Goal: Information Seeking & Learning: Check status

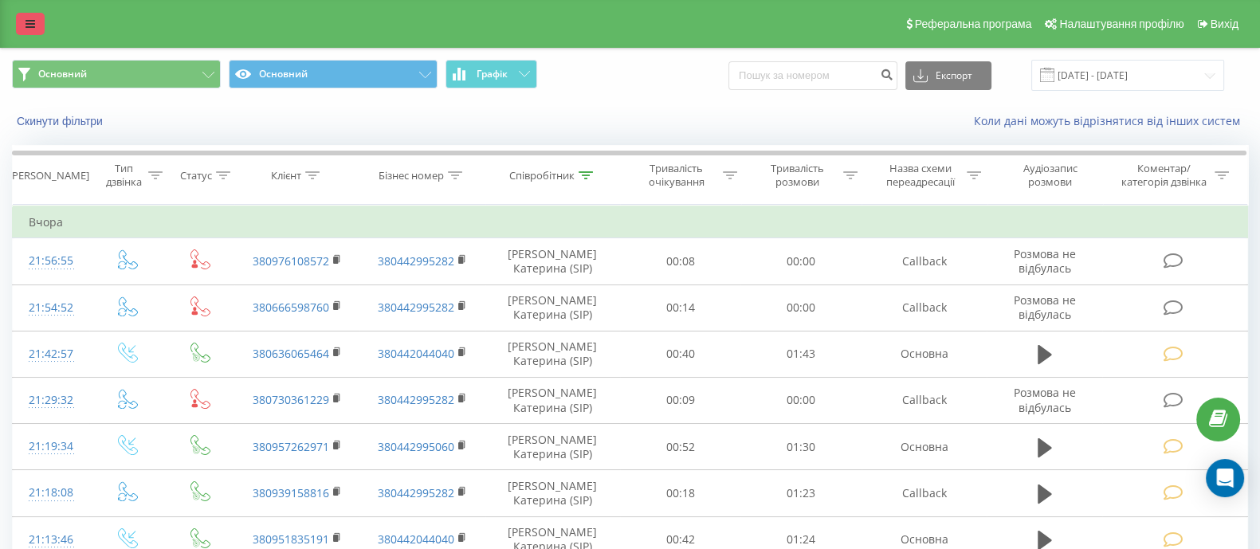
click at [41, 34] on link at bounding box center [30, 24] width 29 height 22
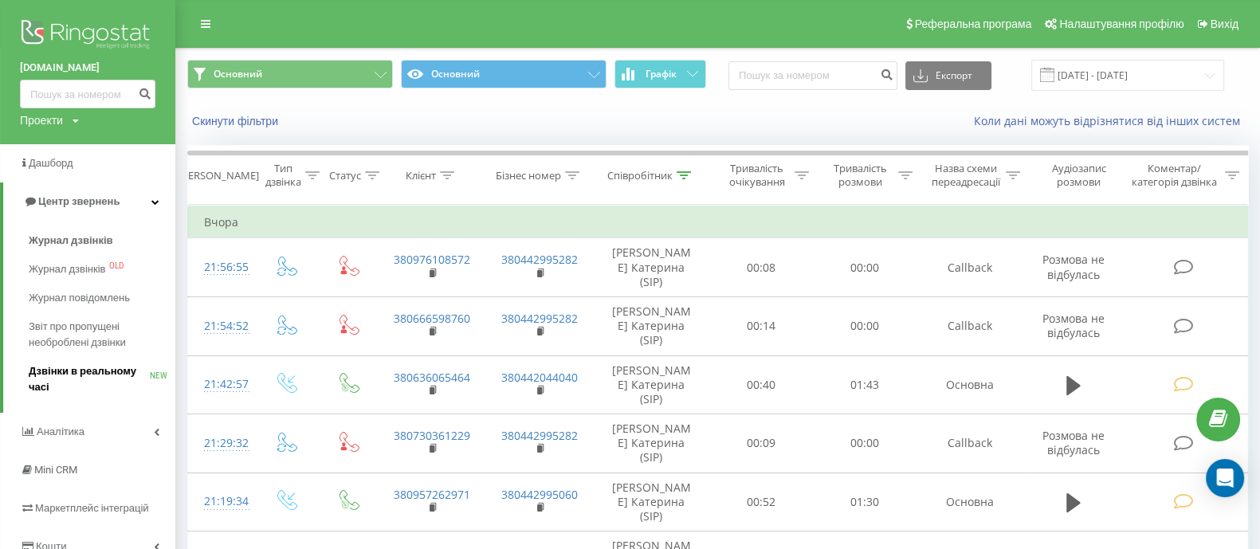
click at [93, 378] on span "Дзвінки в реальному часі" at bounding box center [89, 379] width 121 height 32
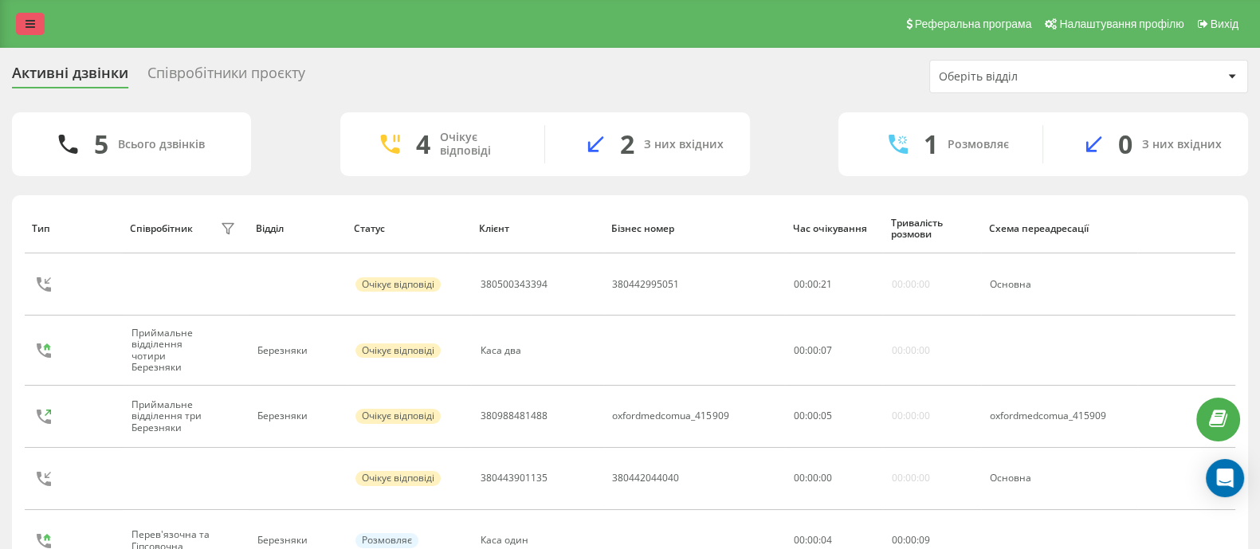
click at [24, 29] on link at bounding box center [30, 24] width 29 height 22
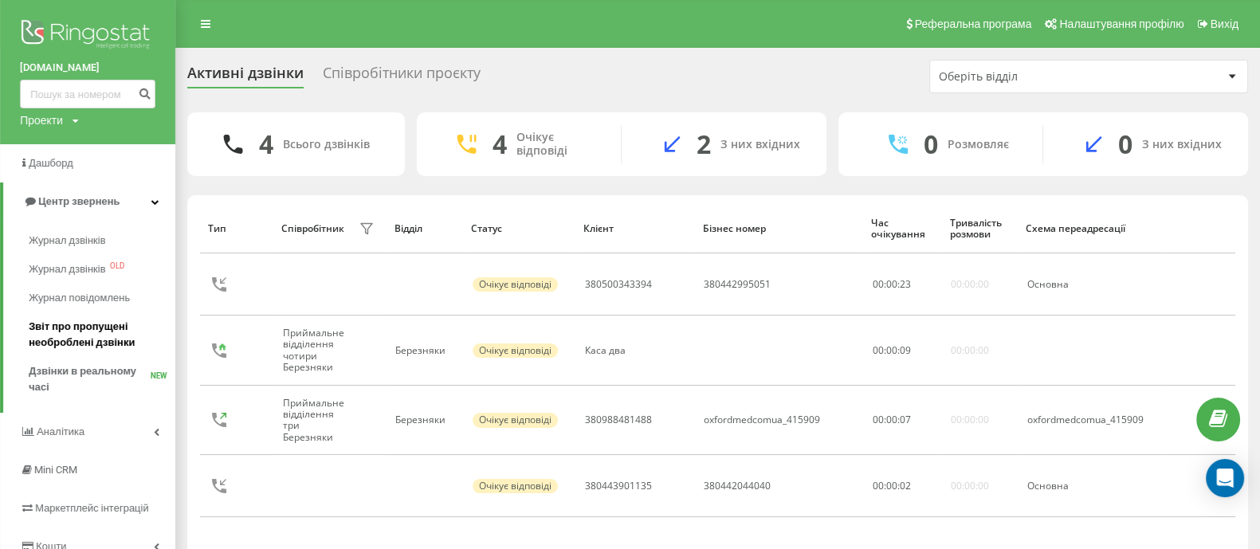
click at [96, 335] on span "Звіт про пропущені необроблені дзвінки" at bounding box center [98, 335] width 139 height 32
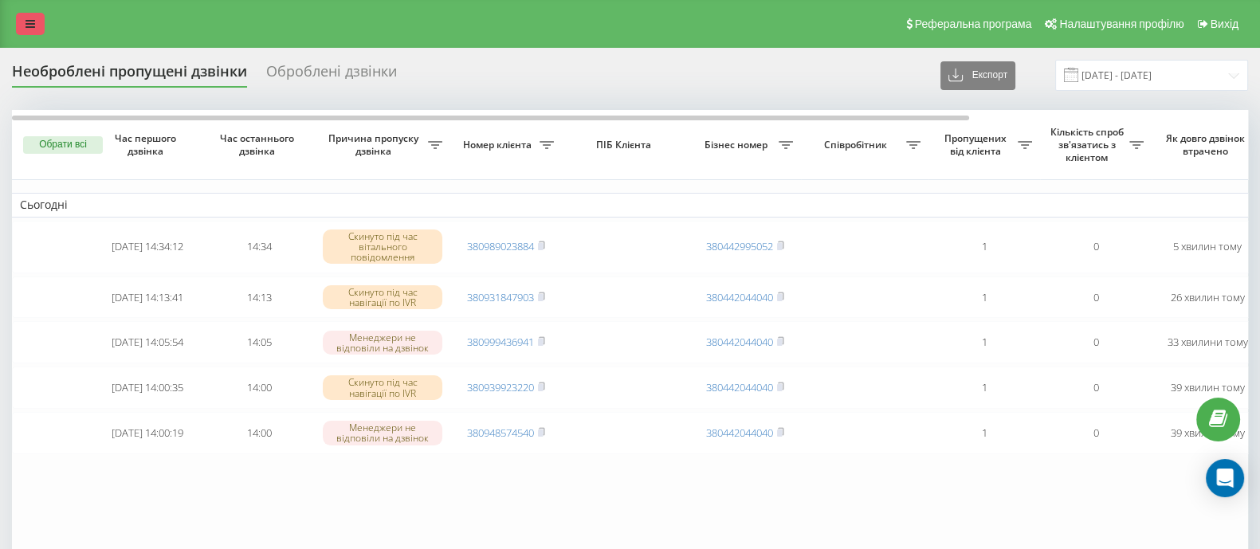
click at [21, 26] on link at bounding box center [30, 24] width 29 height 22
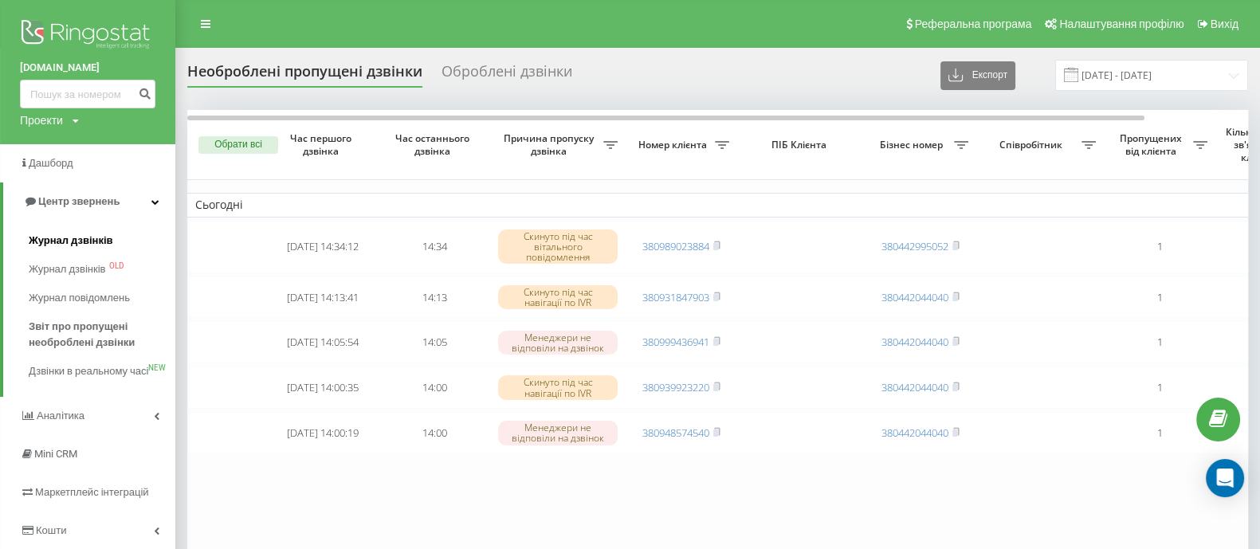
click at [84, 230] on link "Журнал дзвінків" at bounding box center [102, 240] width 147 height 29
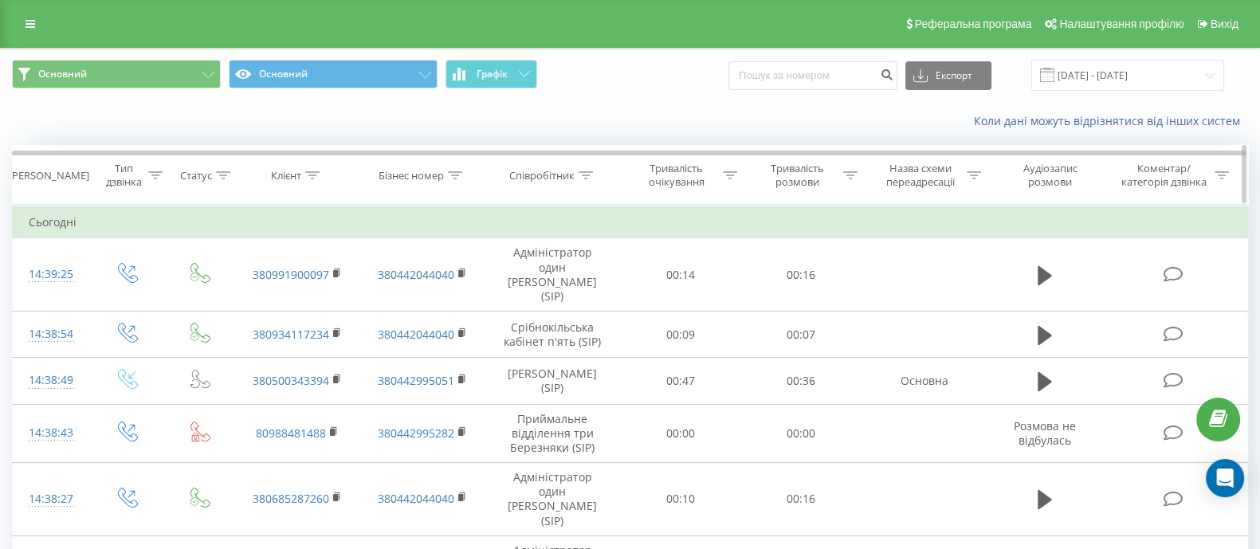
click at [310, 175] on icon at bounding box center [312, 175] width 14 height 8
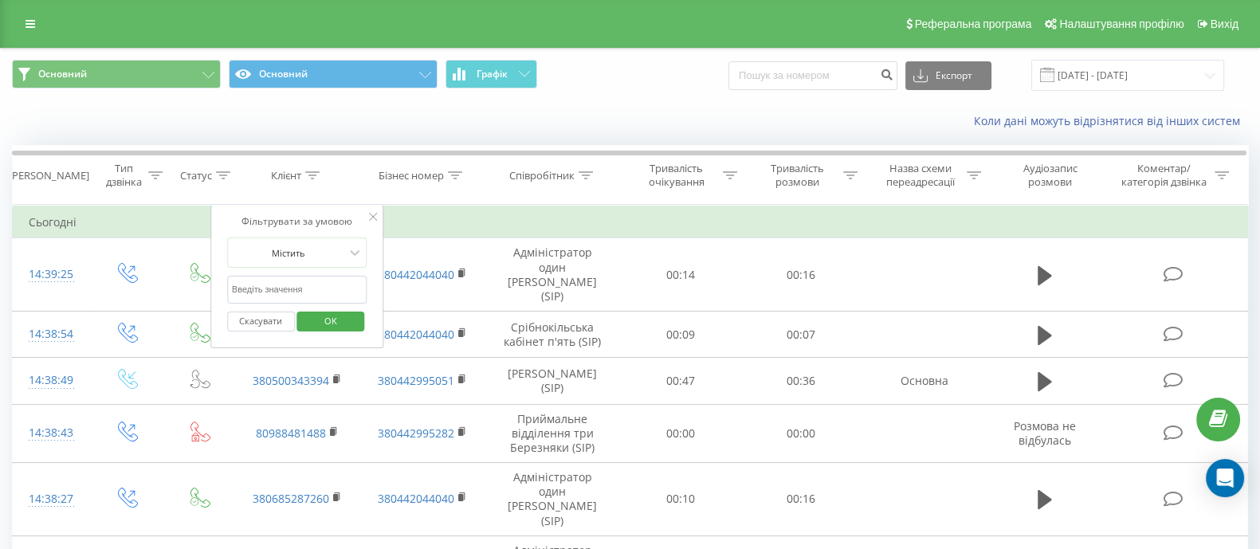
click at [284, 291] on input "text" at bounding box center [297, 290] width 140 height 28
paste input "380937565710"
type input "380937565710"
click at [326, 317] on span "OK" at bounding box center [330, 320] width 45 height 25
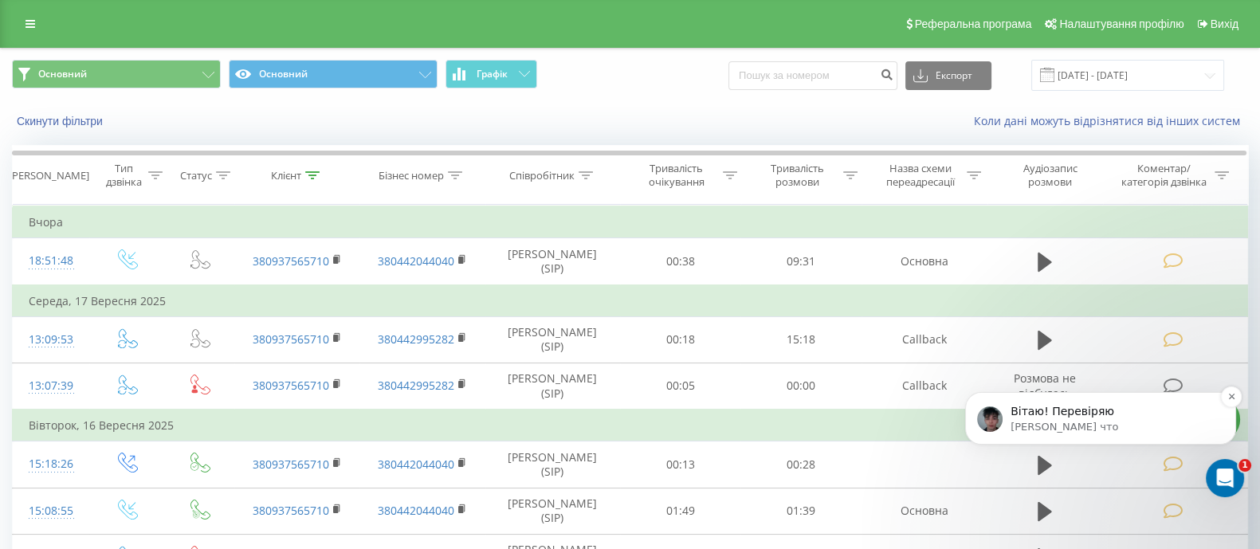
click at [1097, 403] on div "Вітаю! Перевіряю" at bounding box center [1113, 412] width 210 height 21
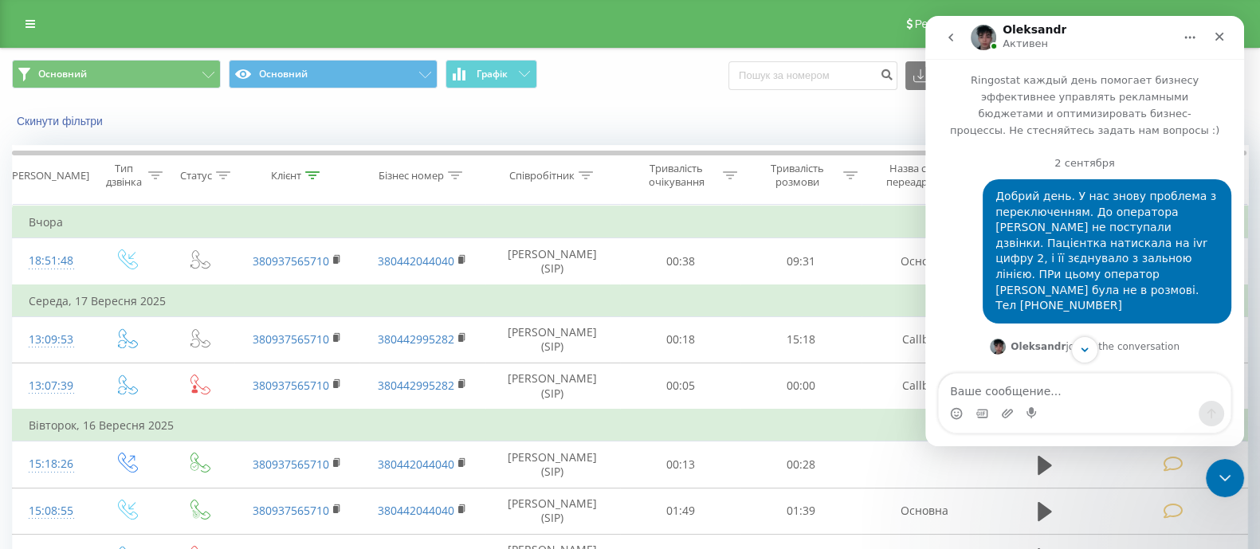
scroll to position [25230, 0]
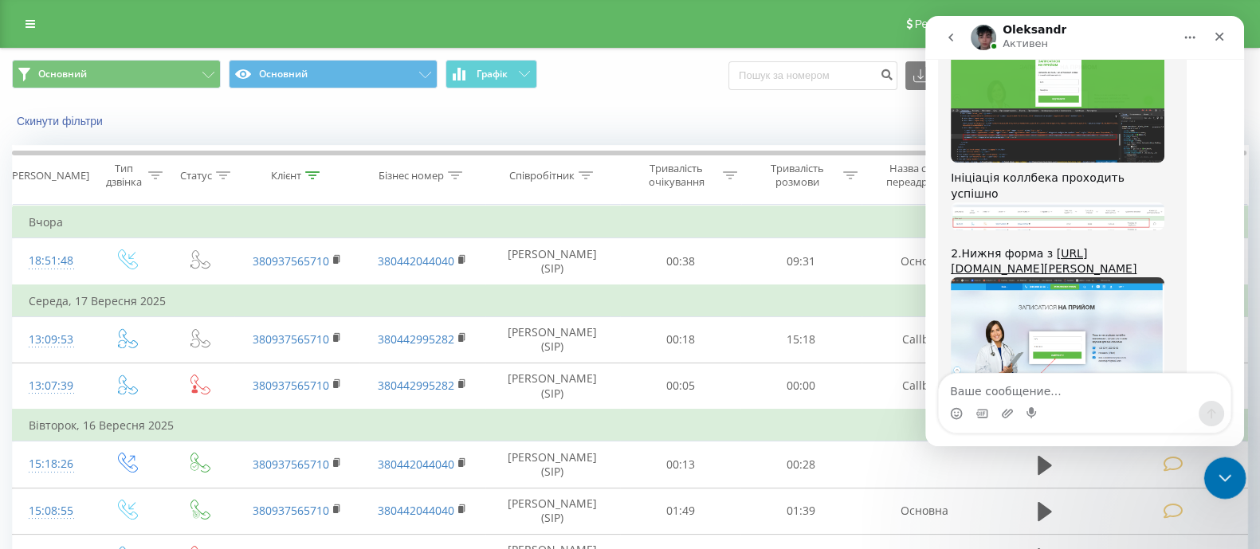
click at [1214, 465] on div "Закрыть службу сообщений Intercom" at bounding box center [1222, 476] width 38 height 38
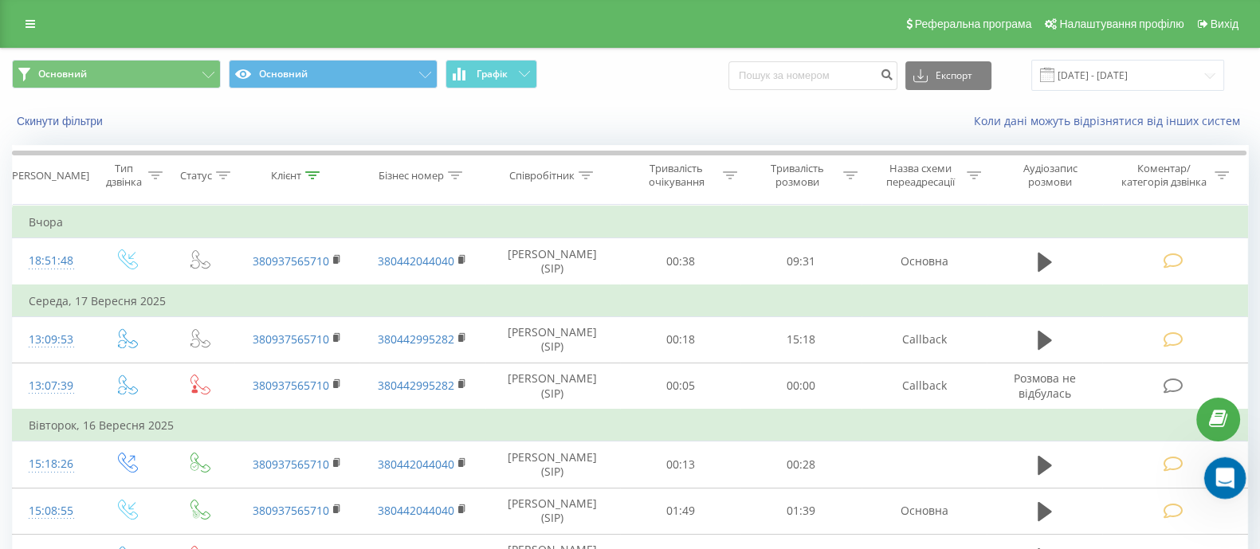
scroll to position [25204, 0]
click at [1220, 468] on icon "Открыть службу сообщений Intercom" at bounding box center [1223, 476] width 26 height 26
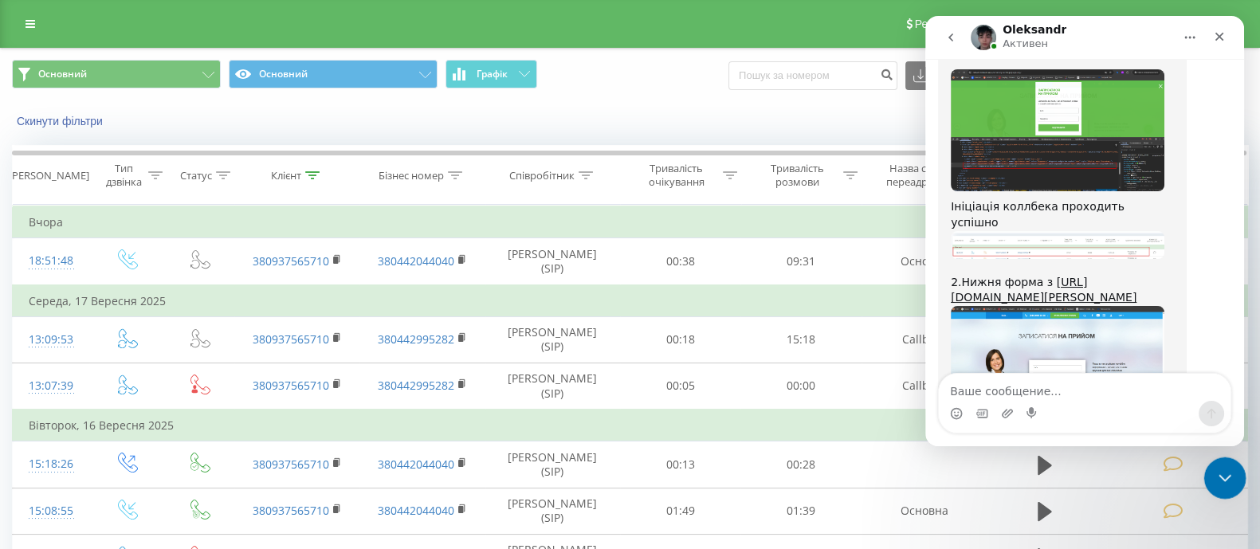
click at [1214, 482] on icon "Закрыть службу сообщений Intercom" at bounding box center [1222, 475] width 19 height 19
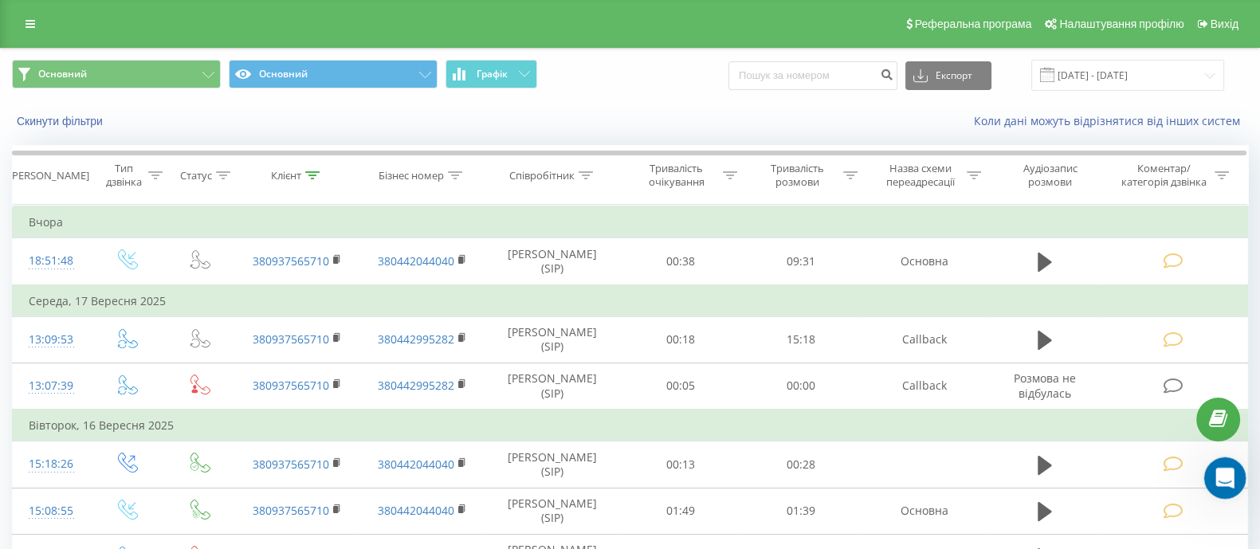
click at [1213, 486] on div "Открыть службу сообщений Intercom" at bounding box center [1222, 475] width 53 height 53
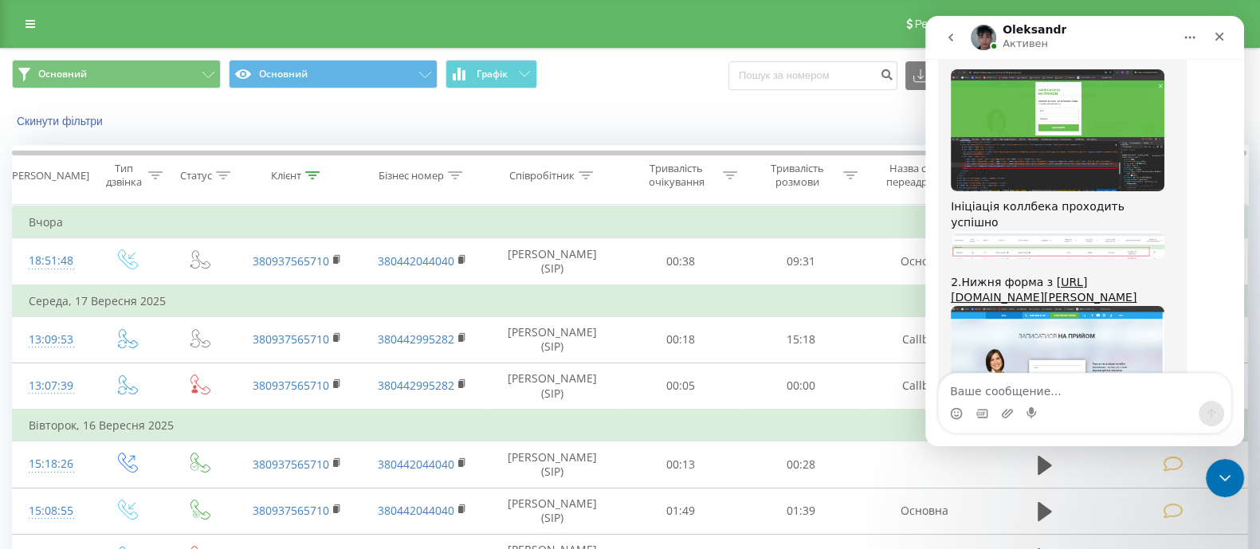
click at [1240, 377] on div "Мессенджер Intercom" at bounding box center [1084, 403] width 319 height 61
click at [1240, 384] on div "Мессенджер Intercom" at bounding box center [1084, 403] width 319 height 61
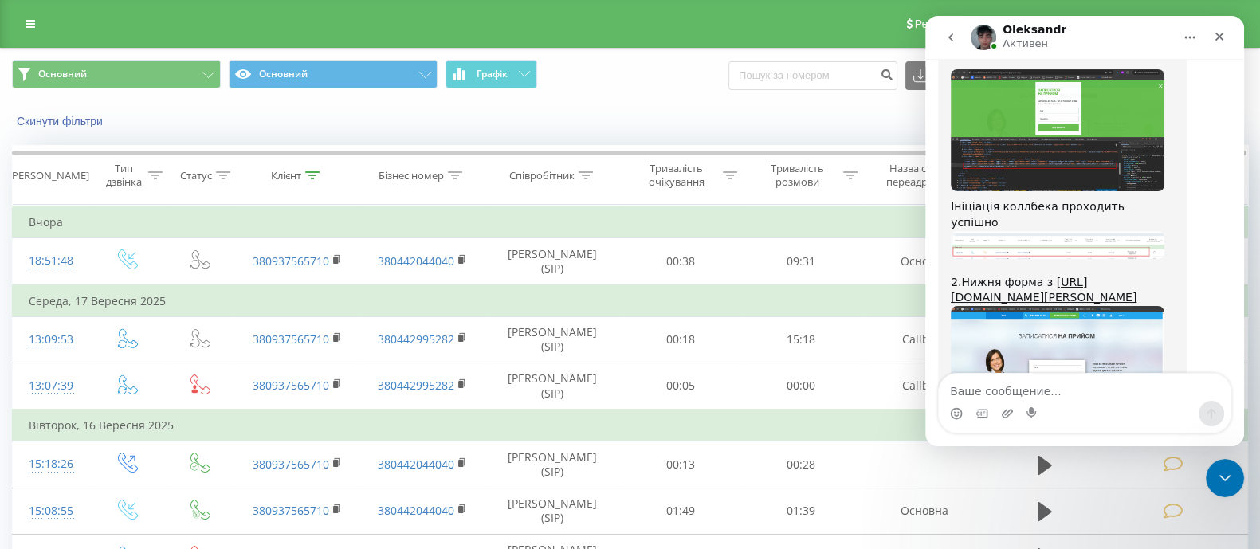
click at [1240, 384] on div "Мессенджер Intercom" at bounding box center [1084, 403] width 319 height 61
click at [1227, 491] on div "Закрыть службу сообщений Intercom" at bounding box center [1222, 476] width 38 height 38
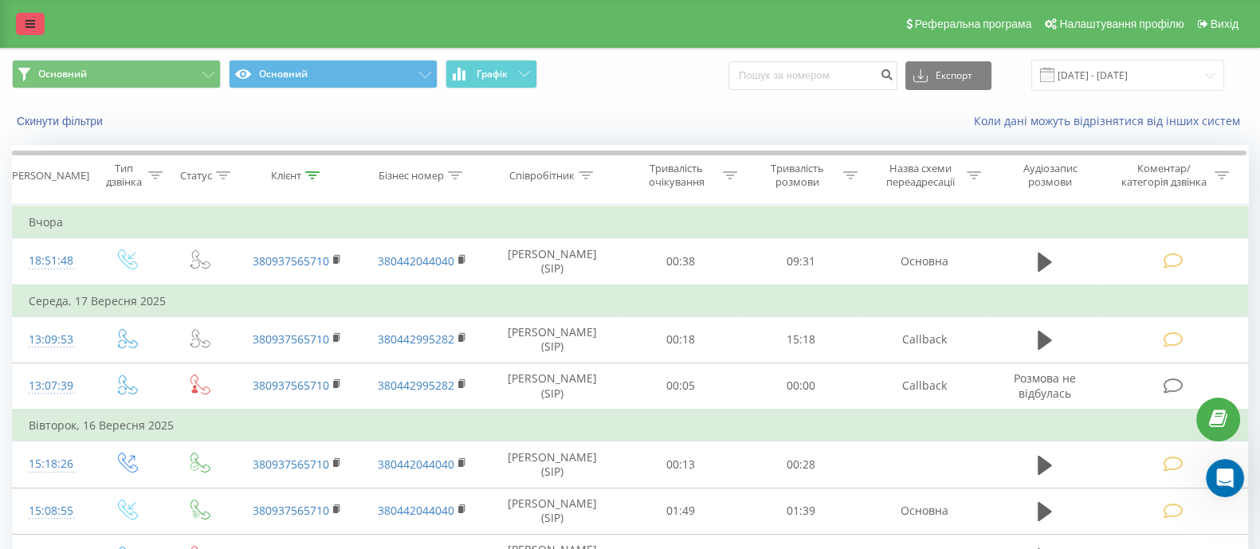
click at [31, 26] on icon at bounding box center [31, 23] width 10 height 11
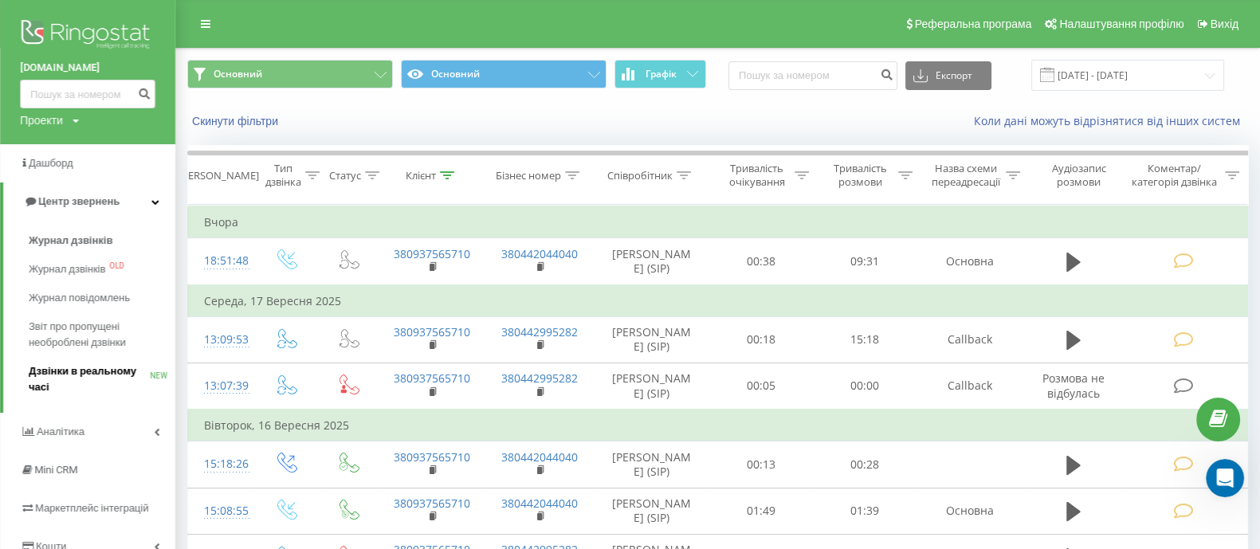
click at [100, 366] on span "Дзвінки в реальному часі" at bounding box center [89, 379] width 121 height 32
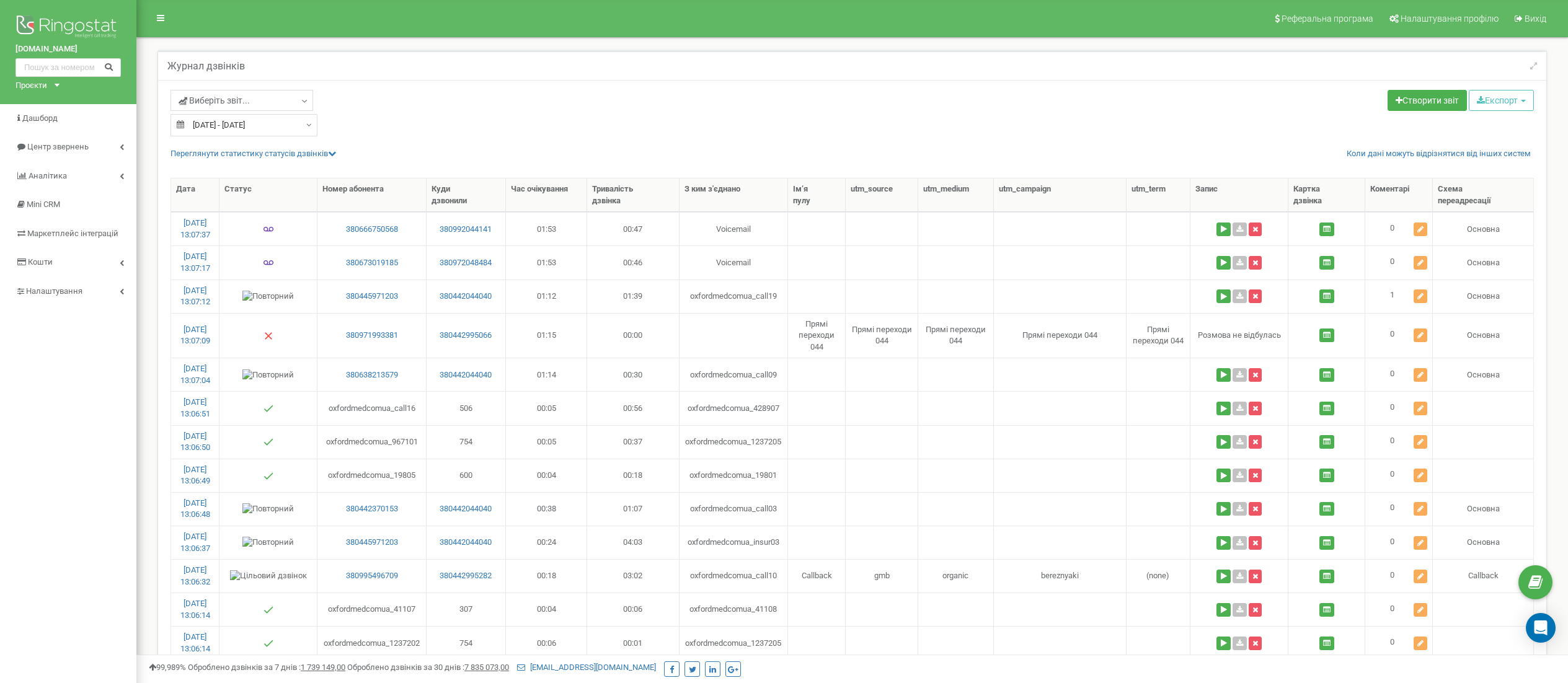
select select "100"
click at [65, 145] on span "Центр звернень" at bounding box center [57, 146] width 60 height 9
click at [75, 246] on span "Звіт про пропущені необроблені дзвінки" at bounding box center [74, 241] width 111 height 23
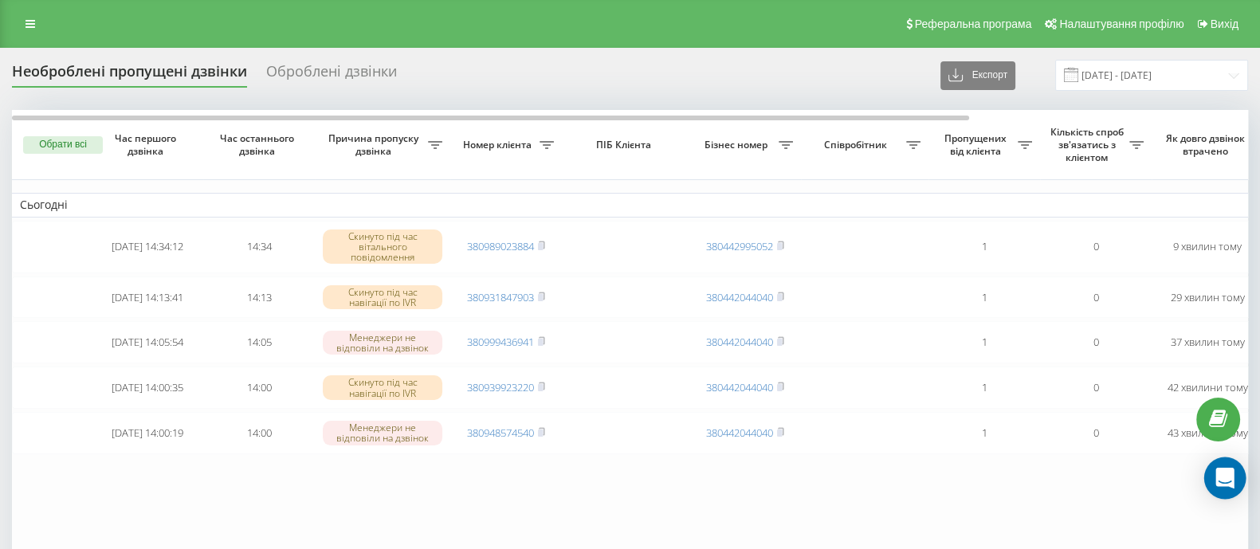
click at [1230, 490] on div "Open Intercom Messenger" at bounding box center [1225, 478] width 42 height 42
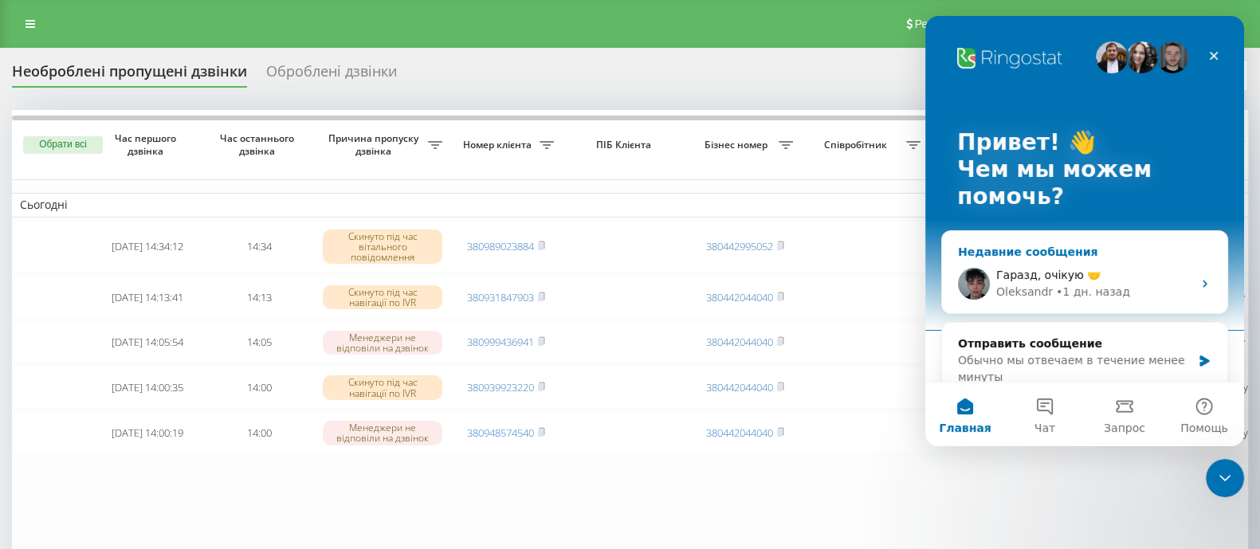
click at [1026, 290] on div "Oleksandr" at bounding box center [1024, 292] width 57 height 17
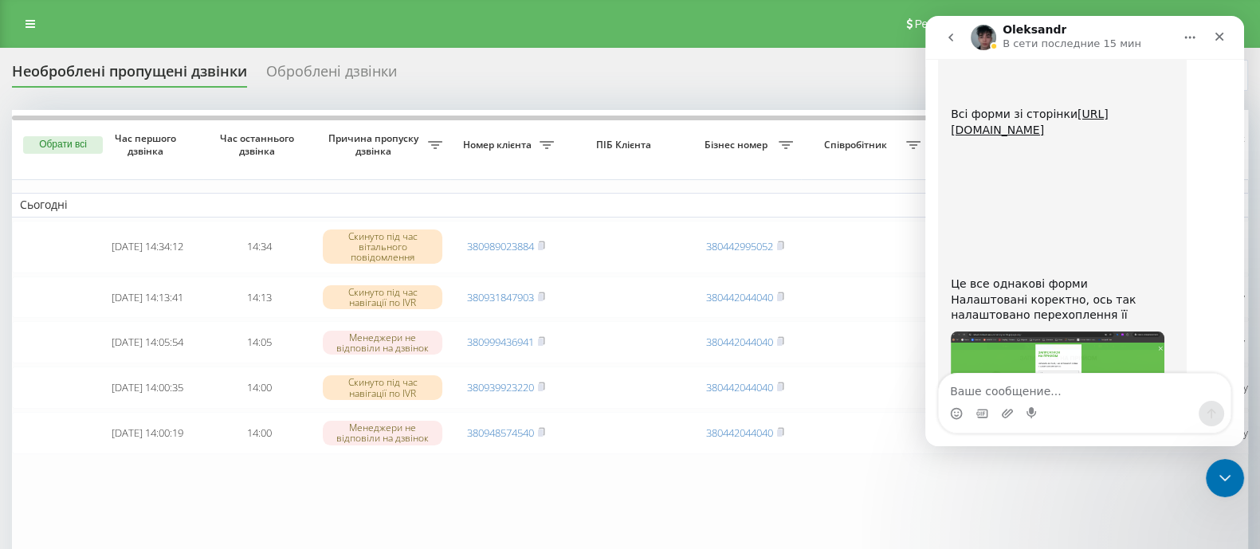
scroll to position [25132, 0]
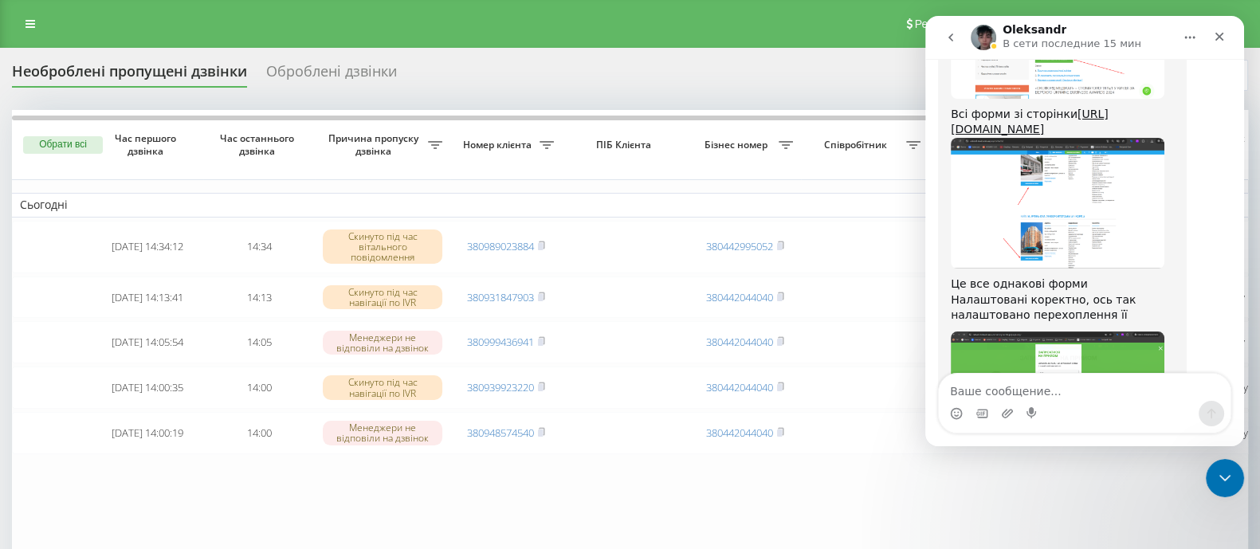
click at [1010, 378] on textarea "Ваше сообщение..." at bounding box center [1085, 387] width 292 height 27
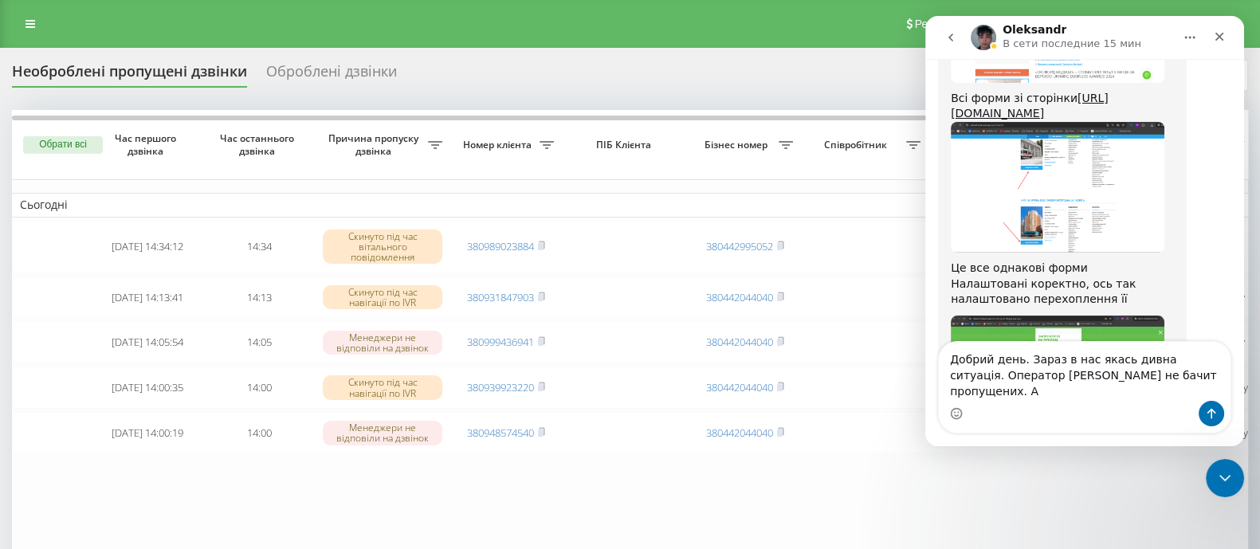
scroll to position [25164, 0]
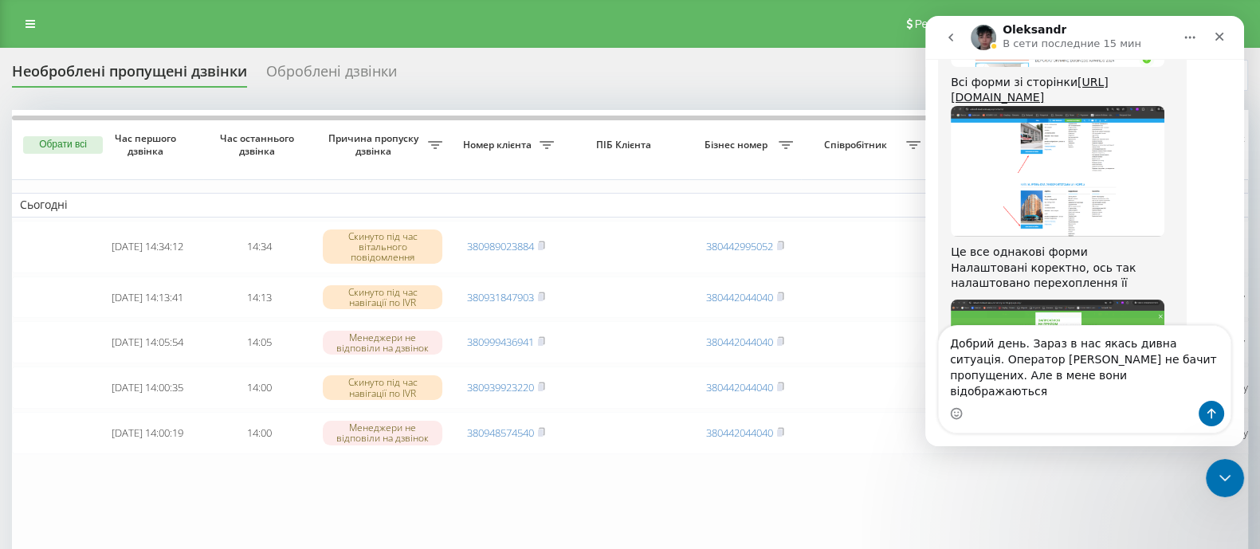
type textarea "Добрий день. Зараз в нас якась дивна ситуація. Оператор Снісаренко Олена не бач…"
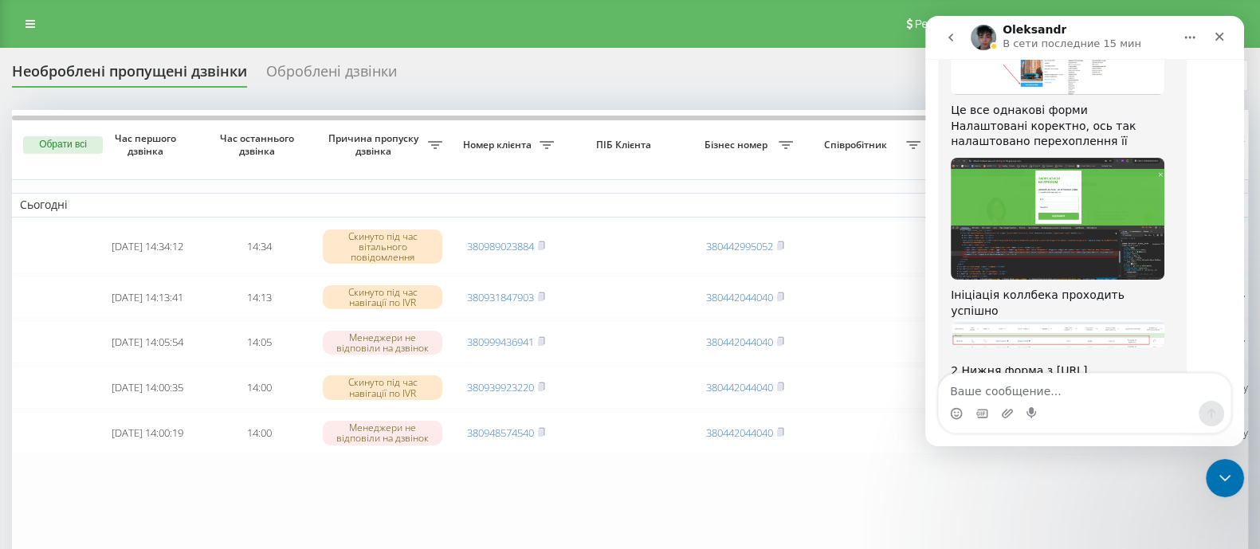
scroll to position [25331, 0]
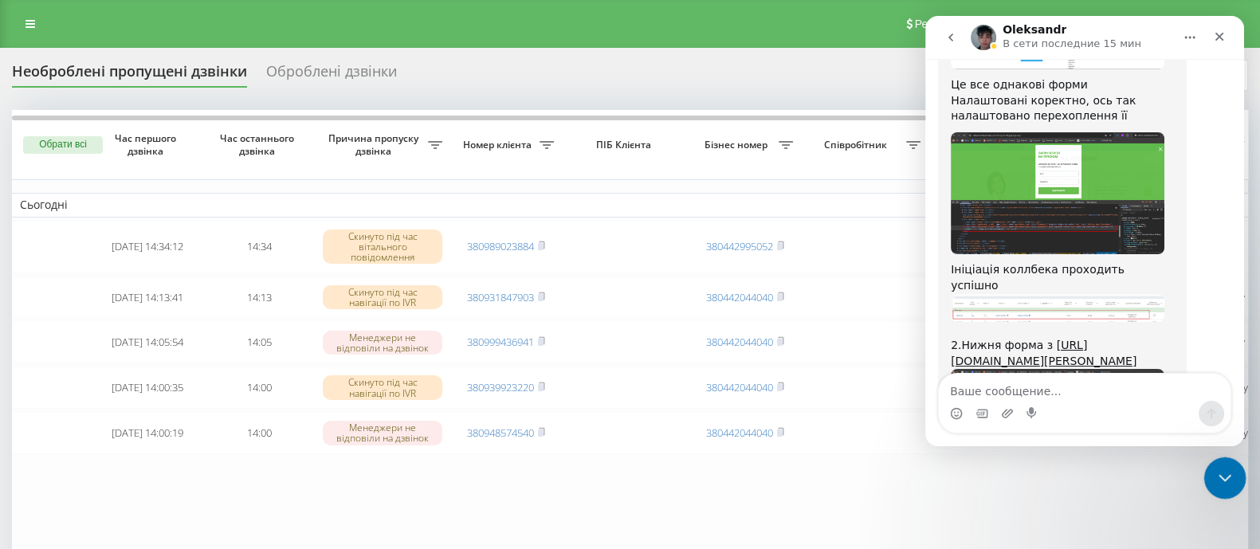
drag, startPoint x: 1219, startPoint y: 490, endPoint x: 1713, endPoint y: 697, distance: 535.8
click at [1218, 492] on div "Закрыть службу сообщений Intercom" at bounding box center [1222, 476] width 38 height 38
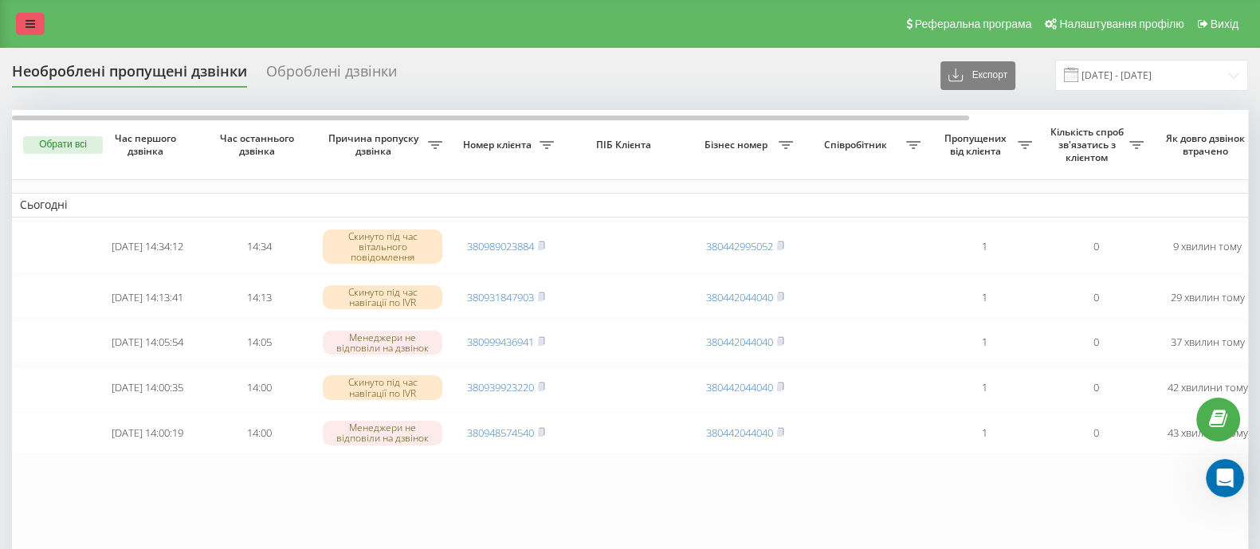
click at [29, 18] on icon at bounding box center [31, 23] width 10 height 11
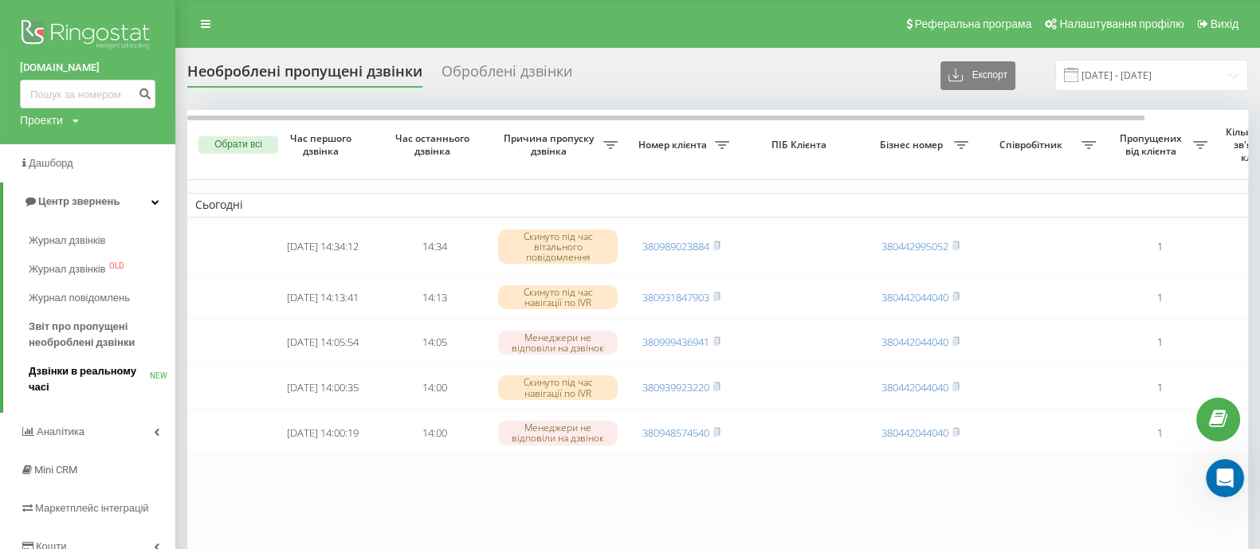
click at [99, 365] on span "Дзвінки в реальному часі" at bounding box center [89, 379] width 121 height 32
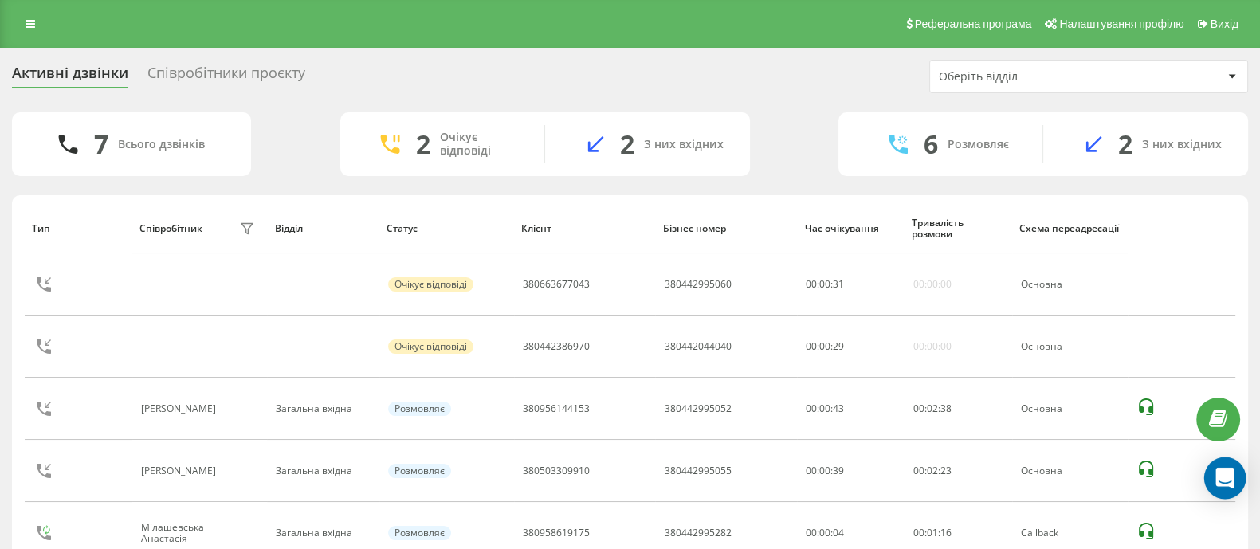
click at [1227, 492] on div "Open Intercom Messenger" at bounding box center [1225, 478] width 42 height 42
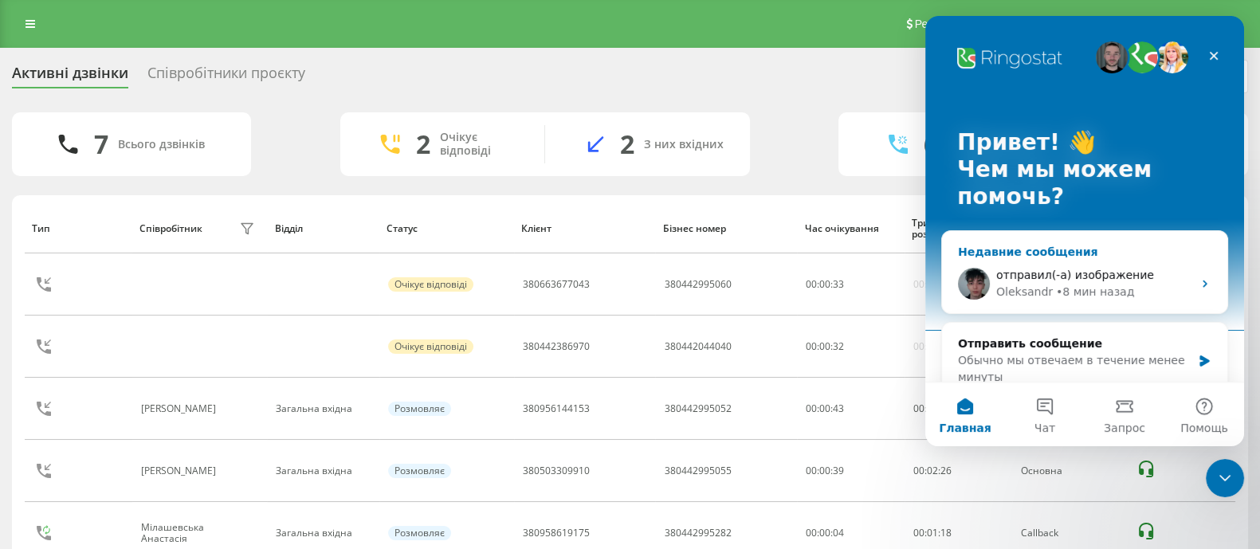
click at [1069, 263] on div "отправил(-а) изображение Oleksandr • 8 мин назад" at bounding box center [1084, 283] width 285 height 59
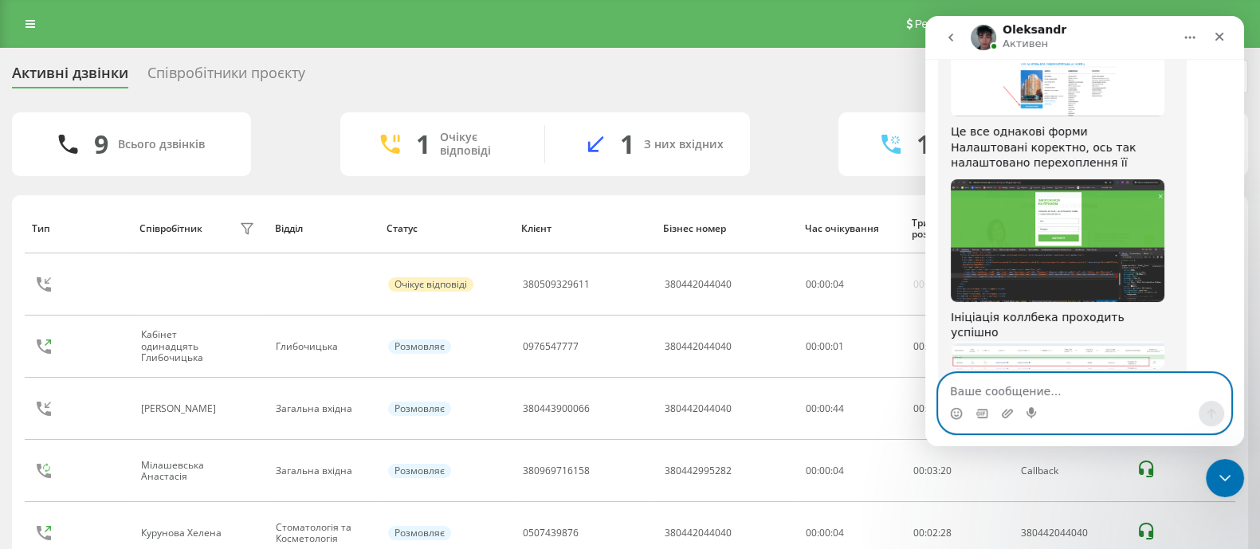
scroll to position [25288, 0]
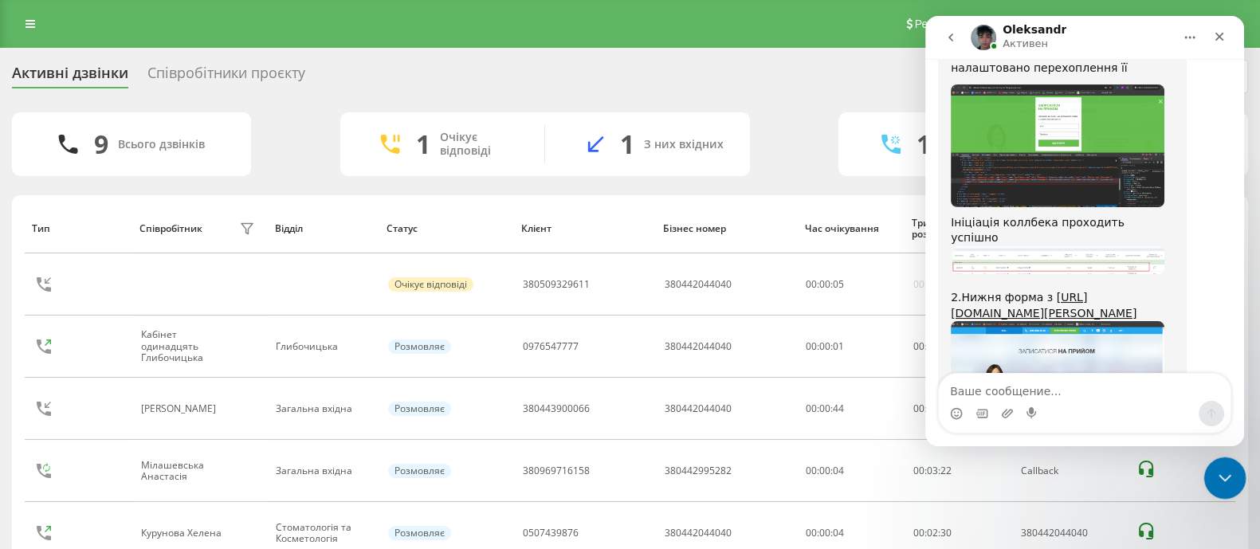
click at [1225, 461] on div "Закрыть службу сообщений Intercom" at bounding box center [1222, 476] width 38 height 38
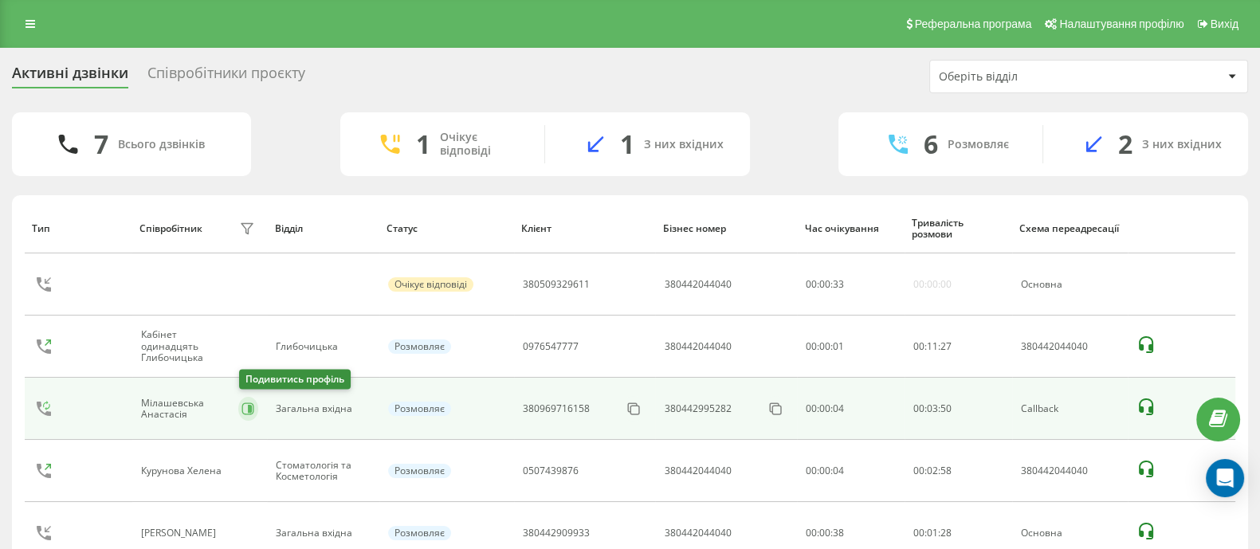
click at [248, 412] on icon at bounding box center [247, 408] width 13 height 13
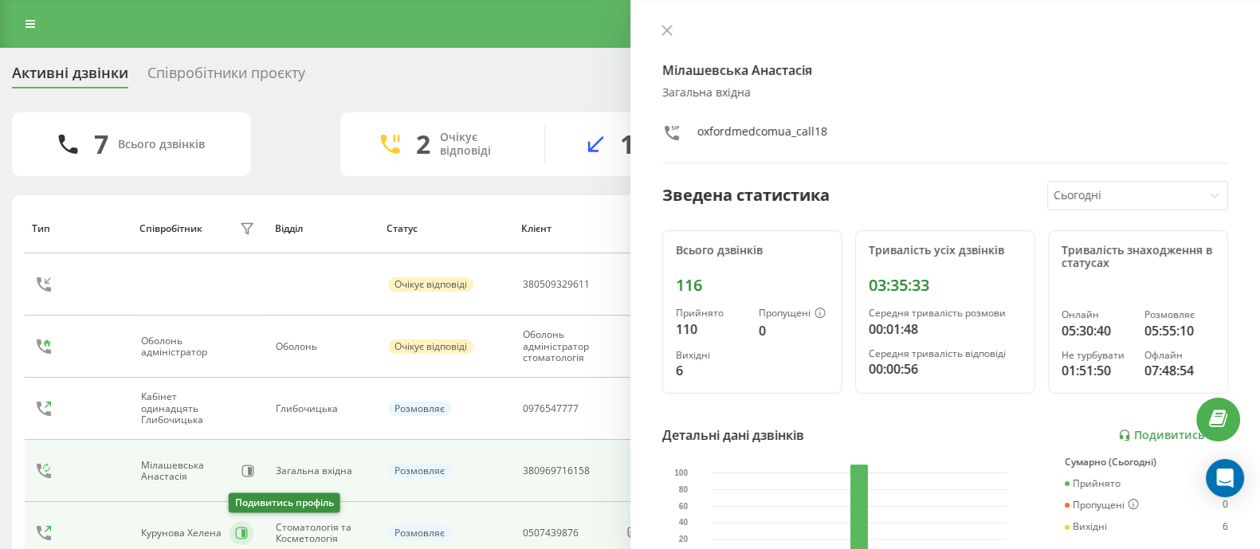
click at [231, 524] on button at bounding box center [242, 533] width 24 height 24
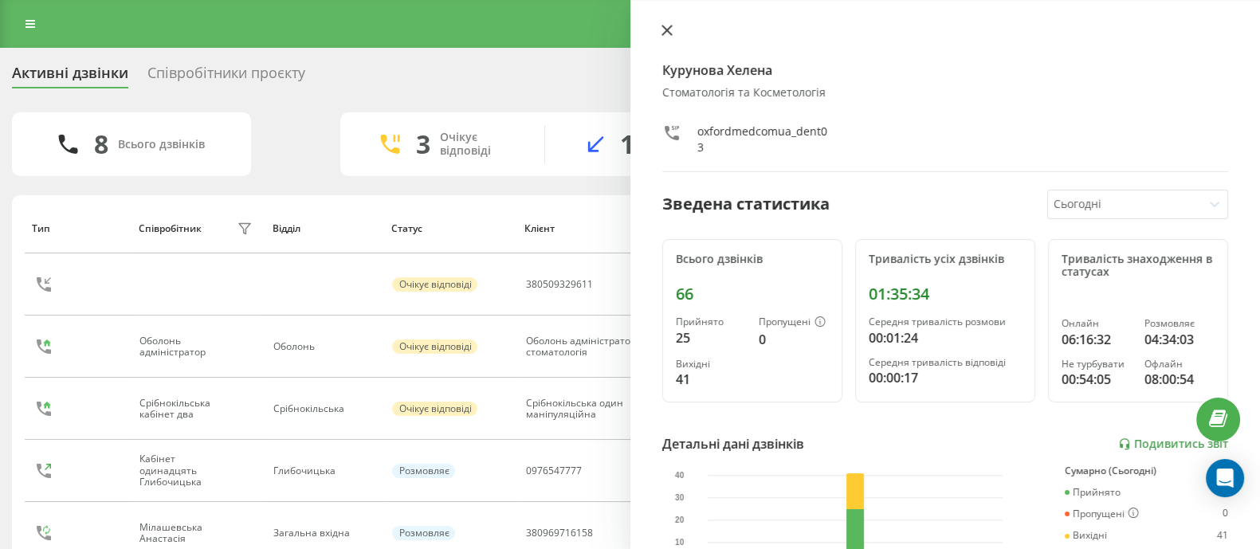
click at [661, 32] on icon at bounding box center [666, 30] width 11 height 11
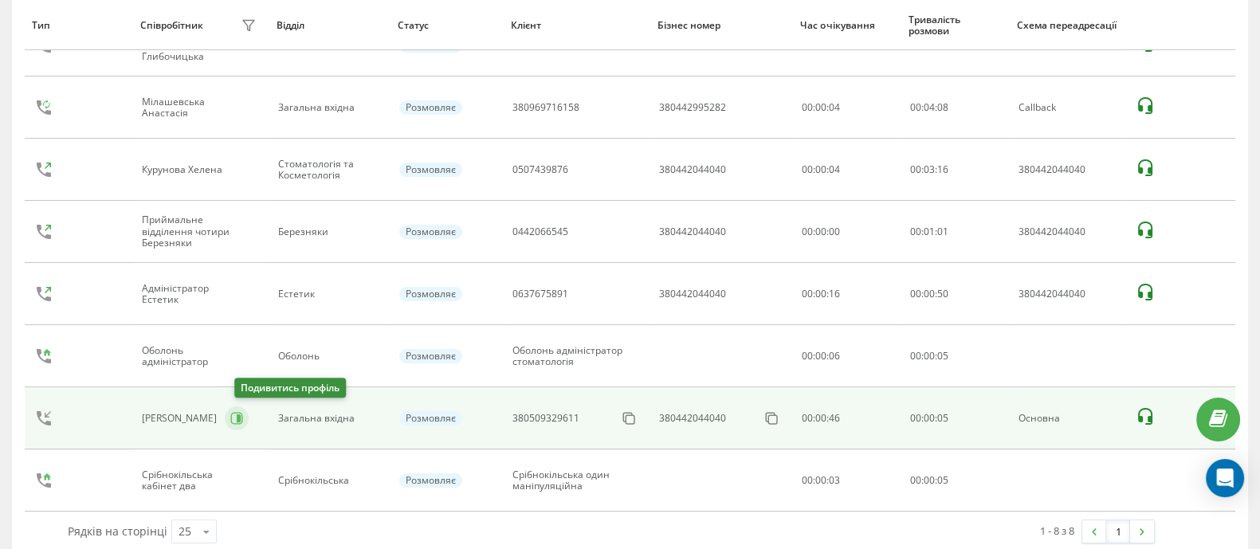
scroll to position [198, 0]
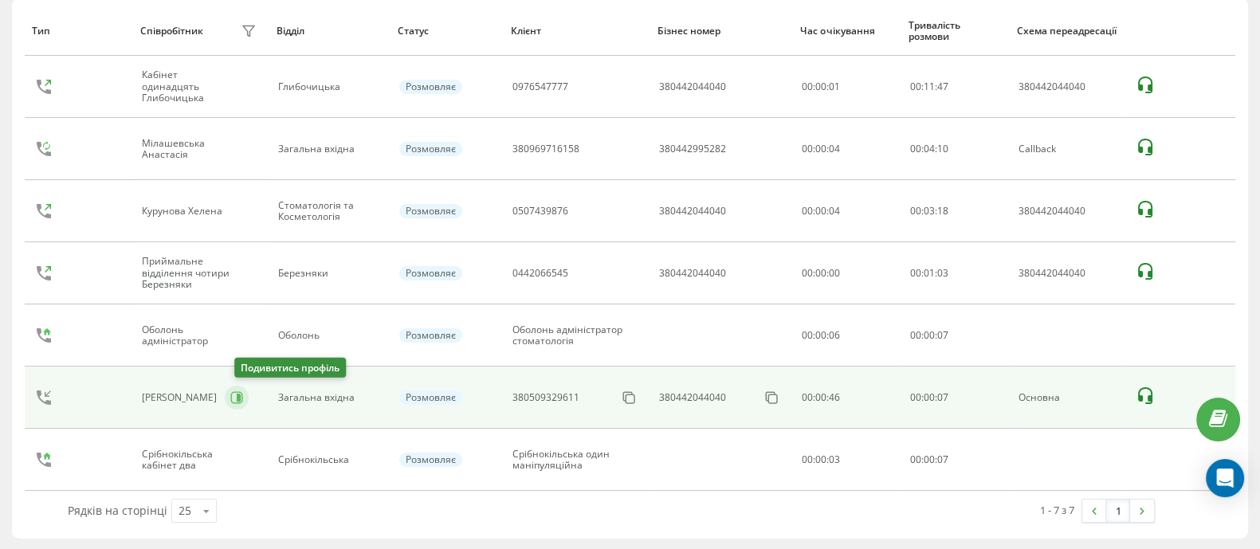
click at [242, 398] on icon at bounding box center [236, 397] width 13 height 13
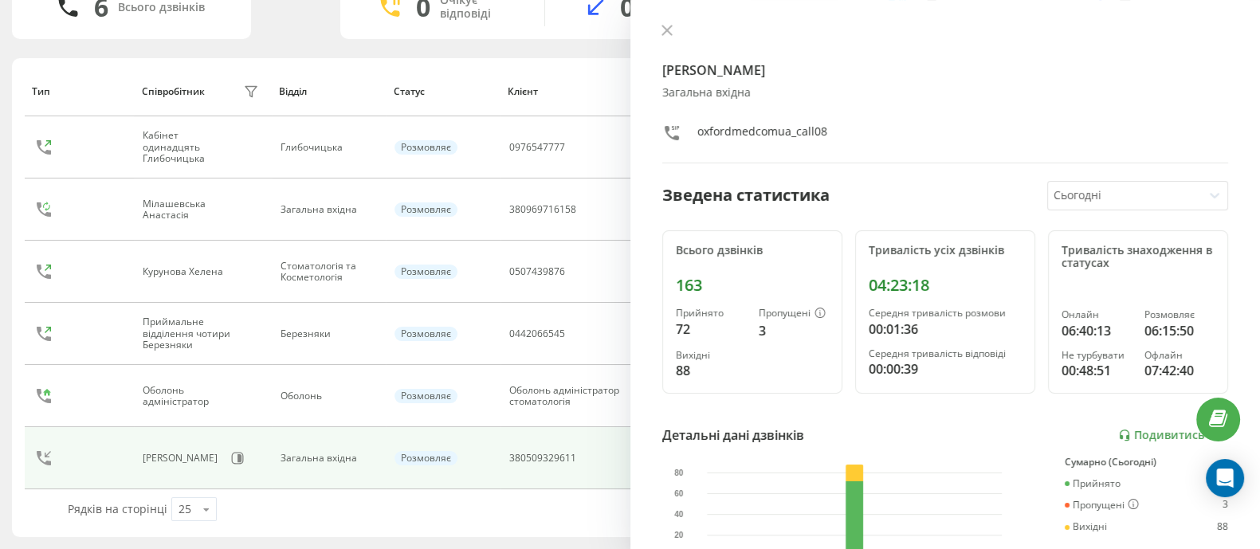
scroll to position [135, 0]
click at [665, 32] on icon at bounding box center [666, 31] width 10 height 10
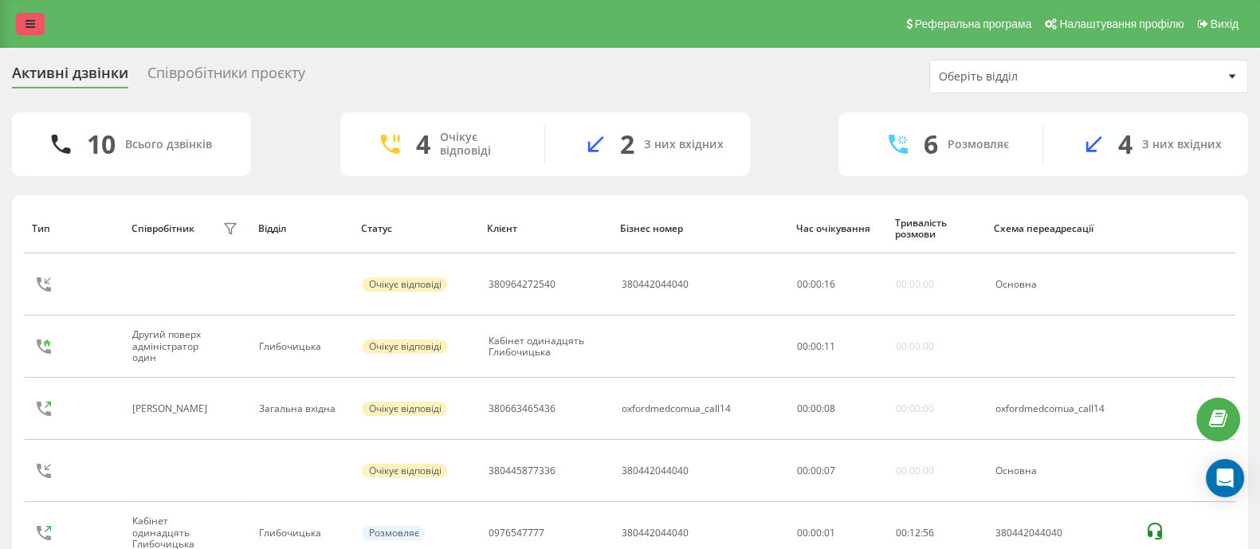
click at [28, 28] on icon at bounding box center [31, 23] width 10 height 11
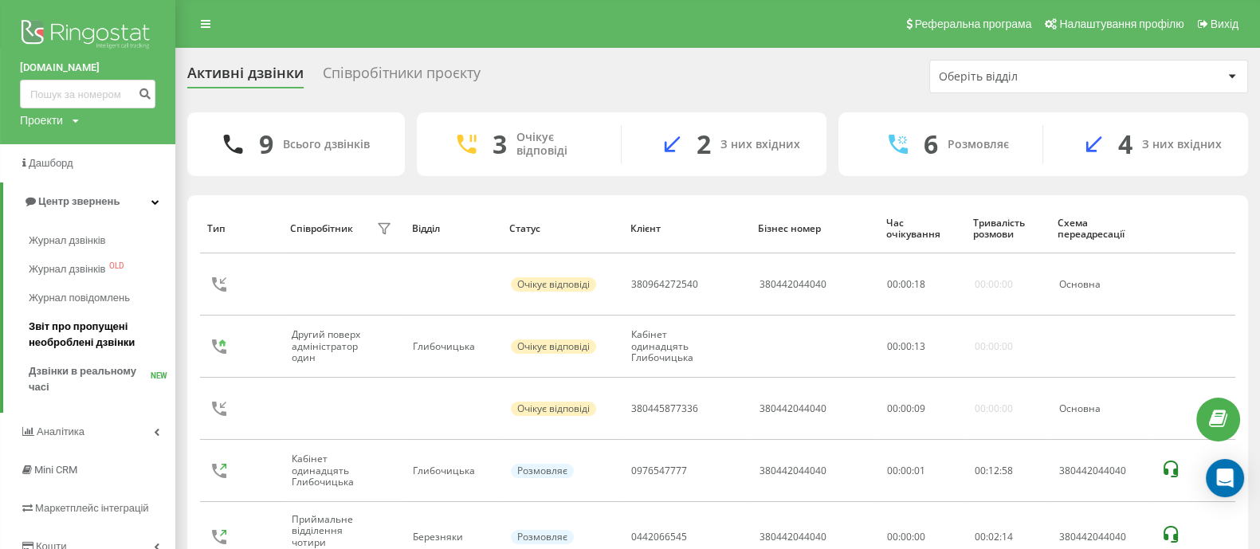
click at [116, 335] on span "Звіт про пропущені необроблені дзвінки" at bounding box center [98, 335] width 139 height 32
